Goal: Task Accomplishment & Management: Manage account settings

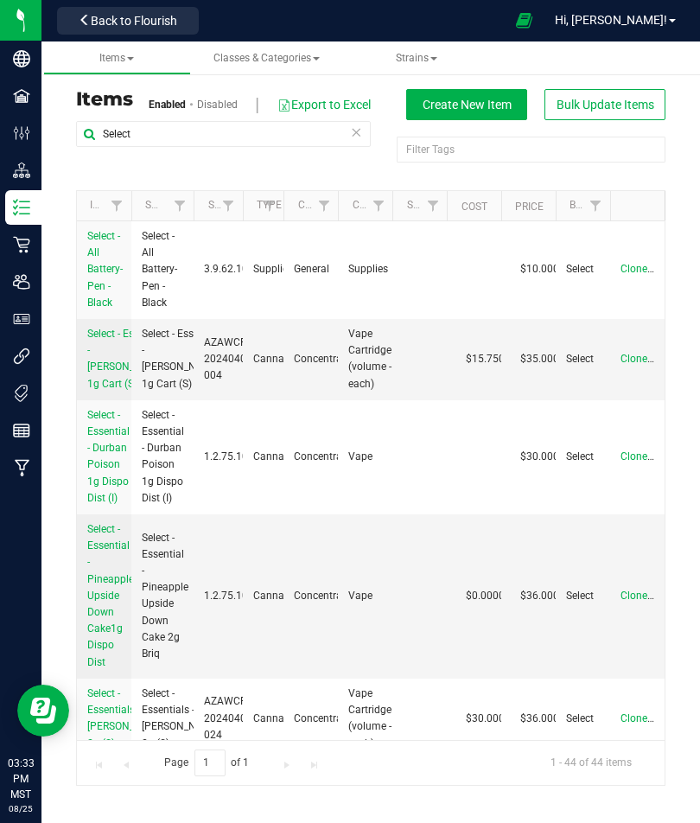
scroll to position [1047, 0]
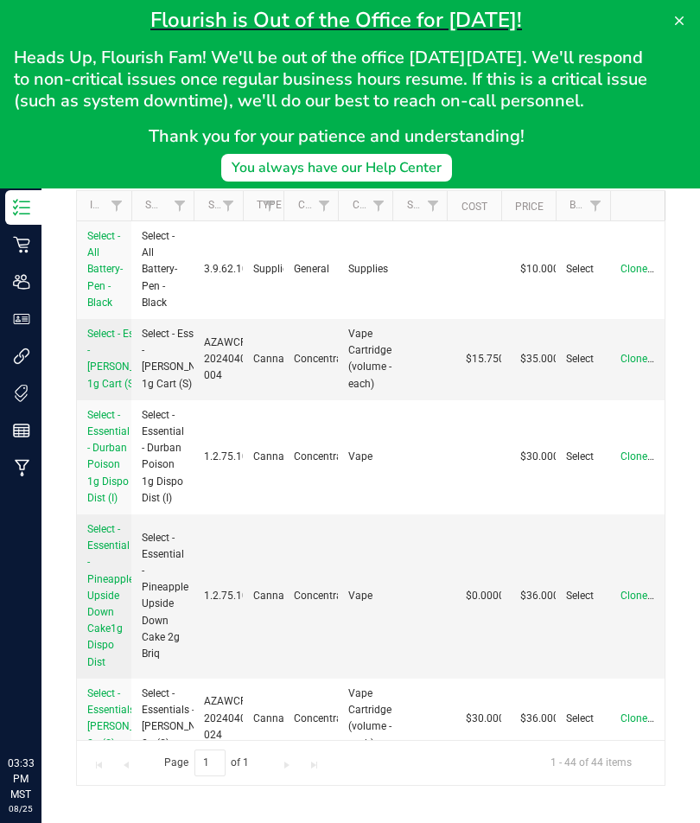
click at [666, 14] on button at bounding box center [680, 21] width 28 height 28
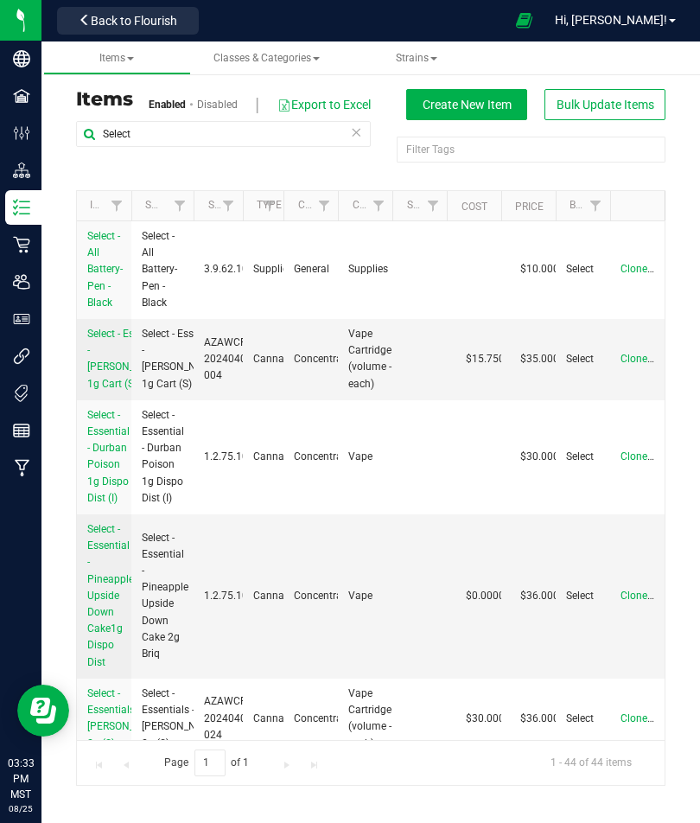
click at [620, 3] on div "Hi, [PERSON_NAME]!" at bounding box center [618, 20] width 148 height 34
click at [632, 28] on link "Hi, [PERSON_NAME]!" at bounding box center [615, 20] width 135 height 18
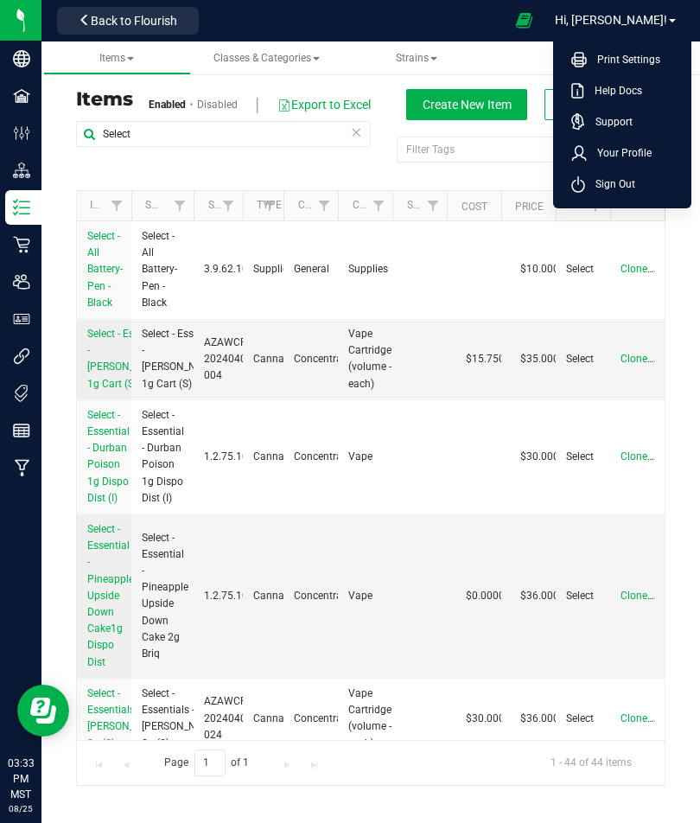
click at [603, 181] on span "Sign Out" at bounding box center [610, 183] width 50 height 17
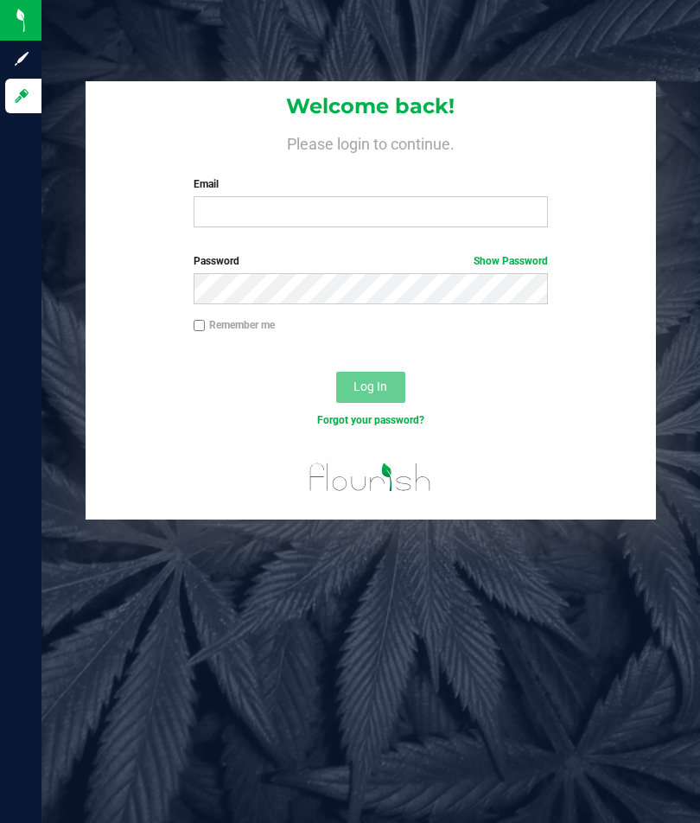
click at [287, 189] on label "Email" at bounding box center [371, 184] width 354 height 16
click at [287, 196] on input "Email" at bounding box center [371, 211] width 354 height 31
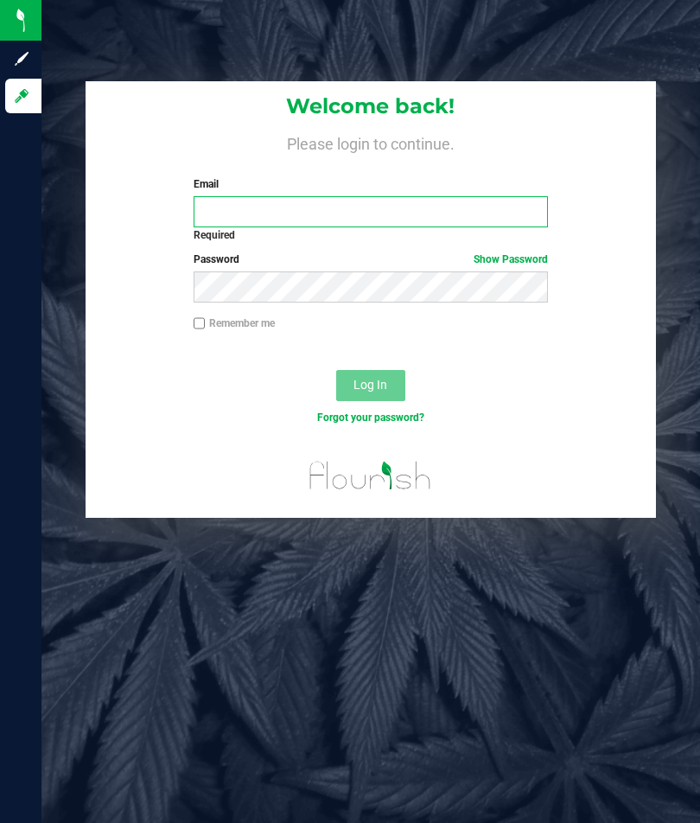
type input "[EMAIL_ADDRESS][DOMAIN_NAME]"
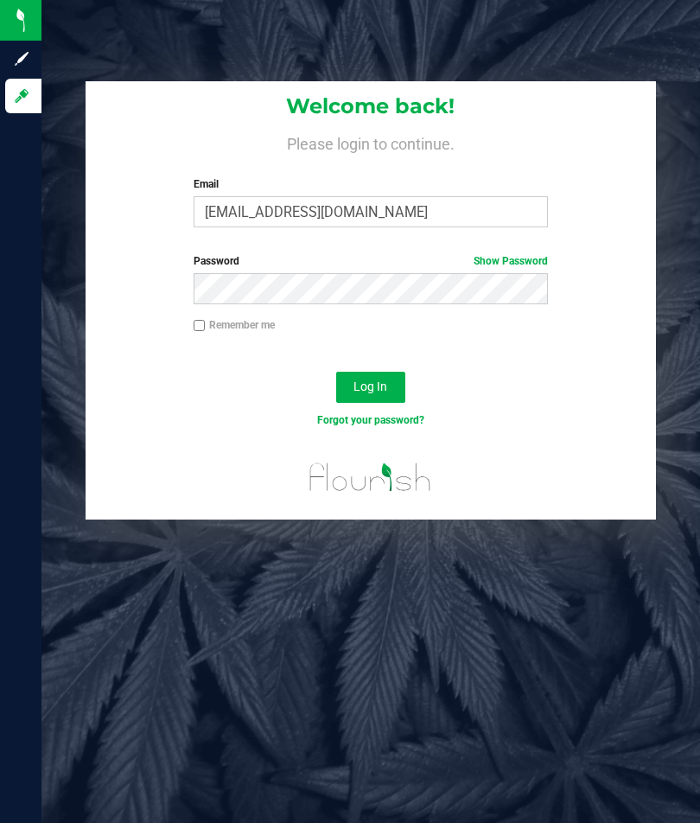
click at [360, 386] on span "Log In" at bounding box center [371, 386] width 34 height 14
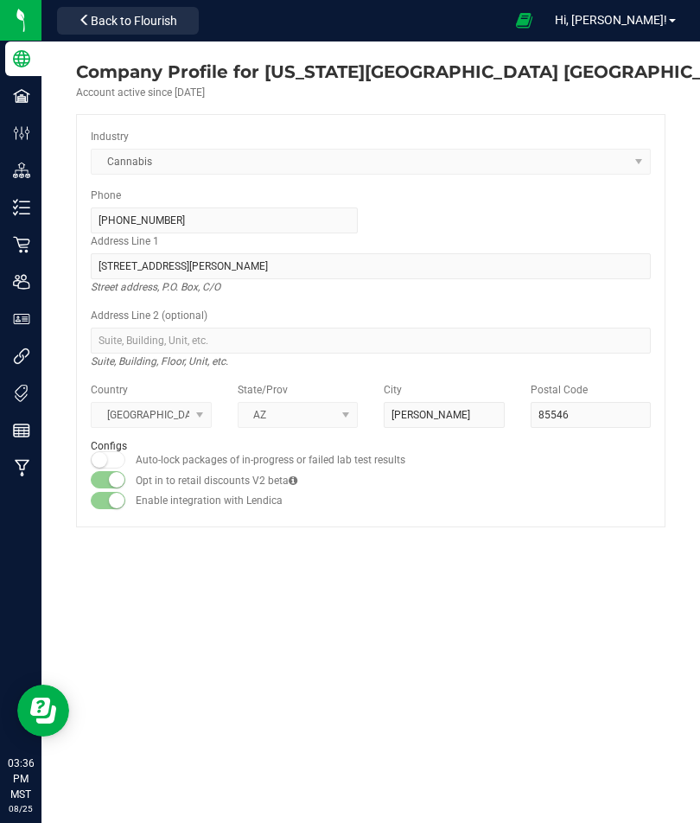
click at [643, 18] on span "Hi, [PERSON_NAME]!" at bounding box center [611, 20] width 112 height 14
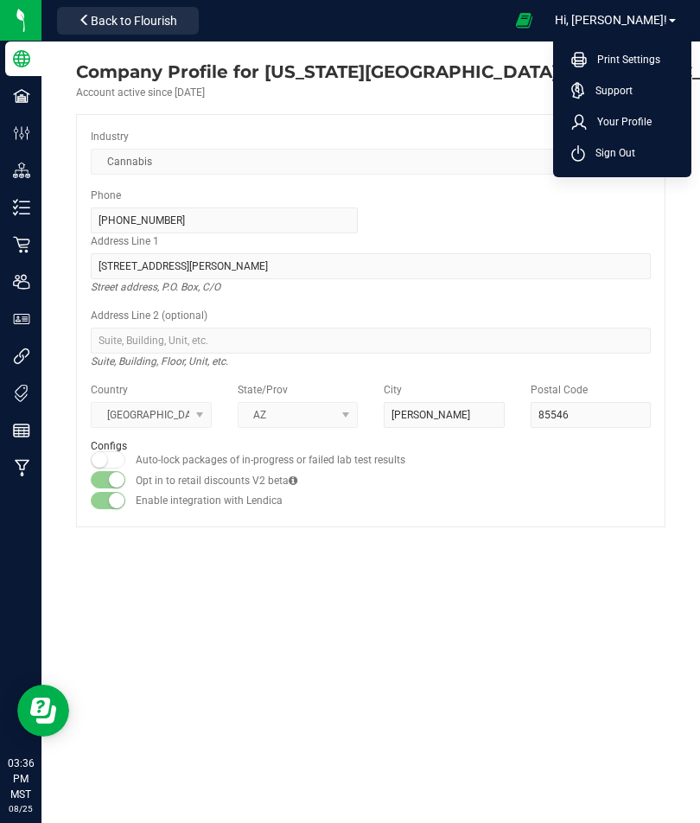
click at [633, 120] on span "Your Profile" at bounding box center [619, 121] width 65 height 17
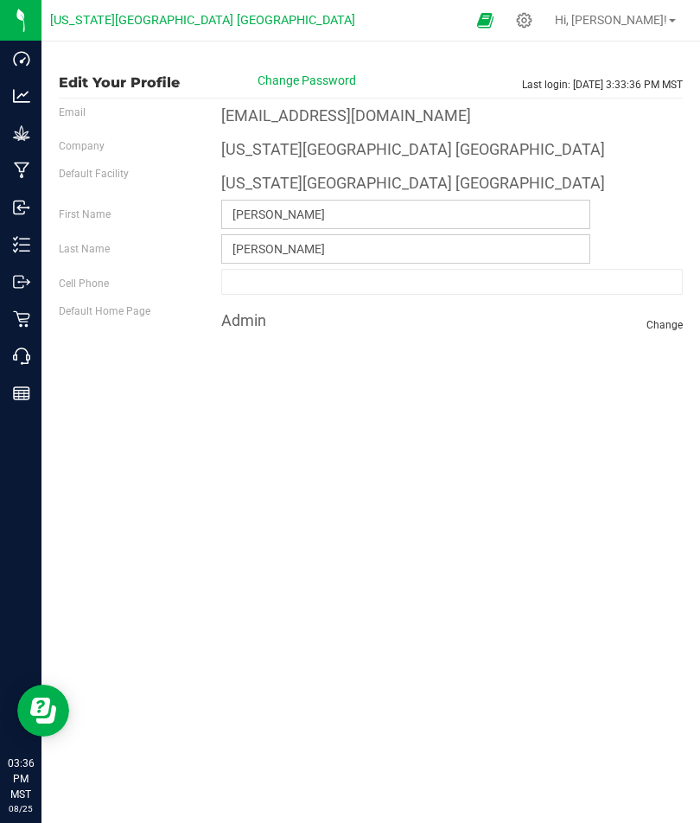
click at [23, 245] on line at bounding box center [25, 245] width 10 height 0
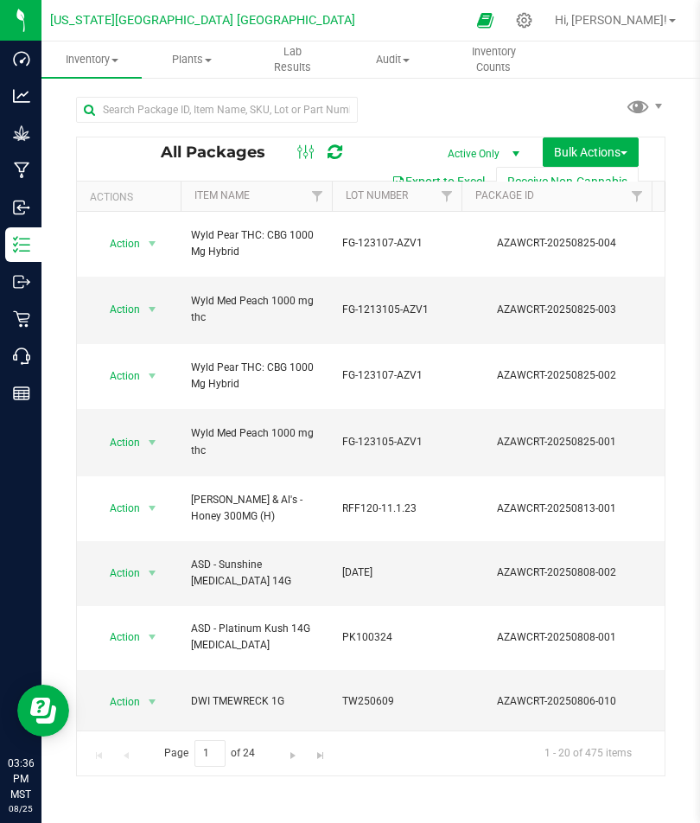
click at [0, 0] on p "Retail" at bounding box center [0, 0] width 0 height 0
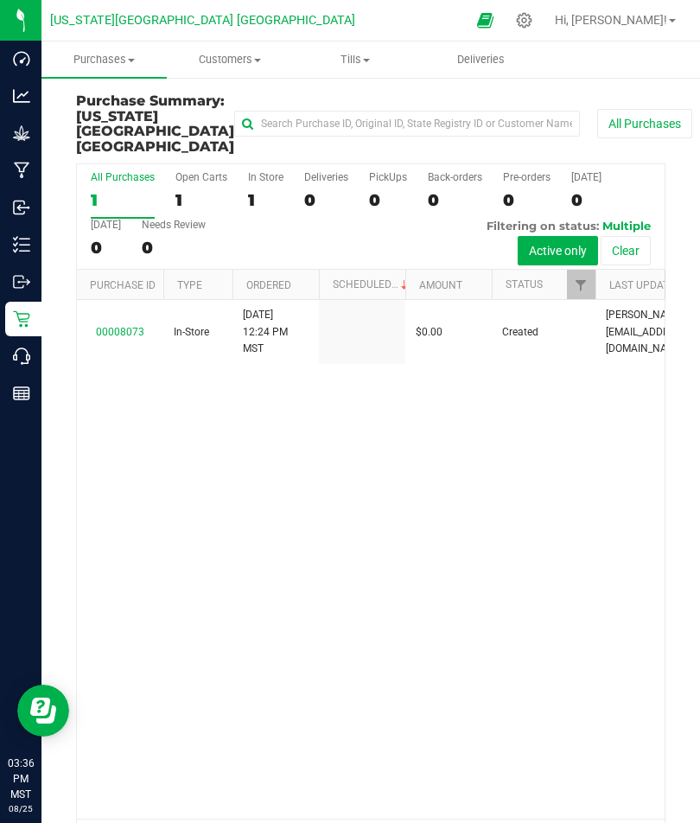
click at [363, 60] on span "Tills" at bounding box center [356, 60] width 124 height 16
click at [366, 109] on span "Manage tills" at bounding box center [351, 104] width 117 height 15
